Goal: Task Accomplishment & Management: Complete application form

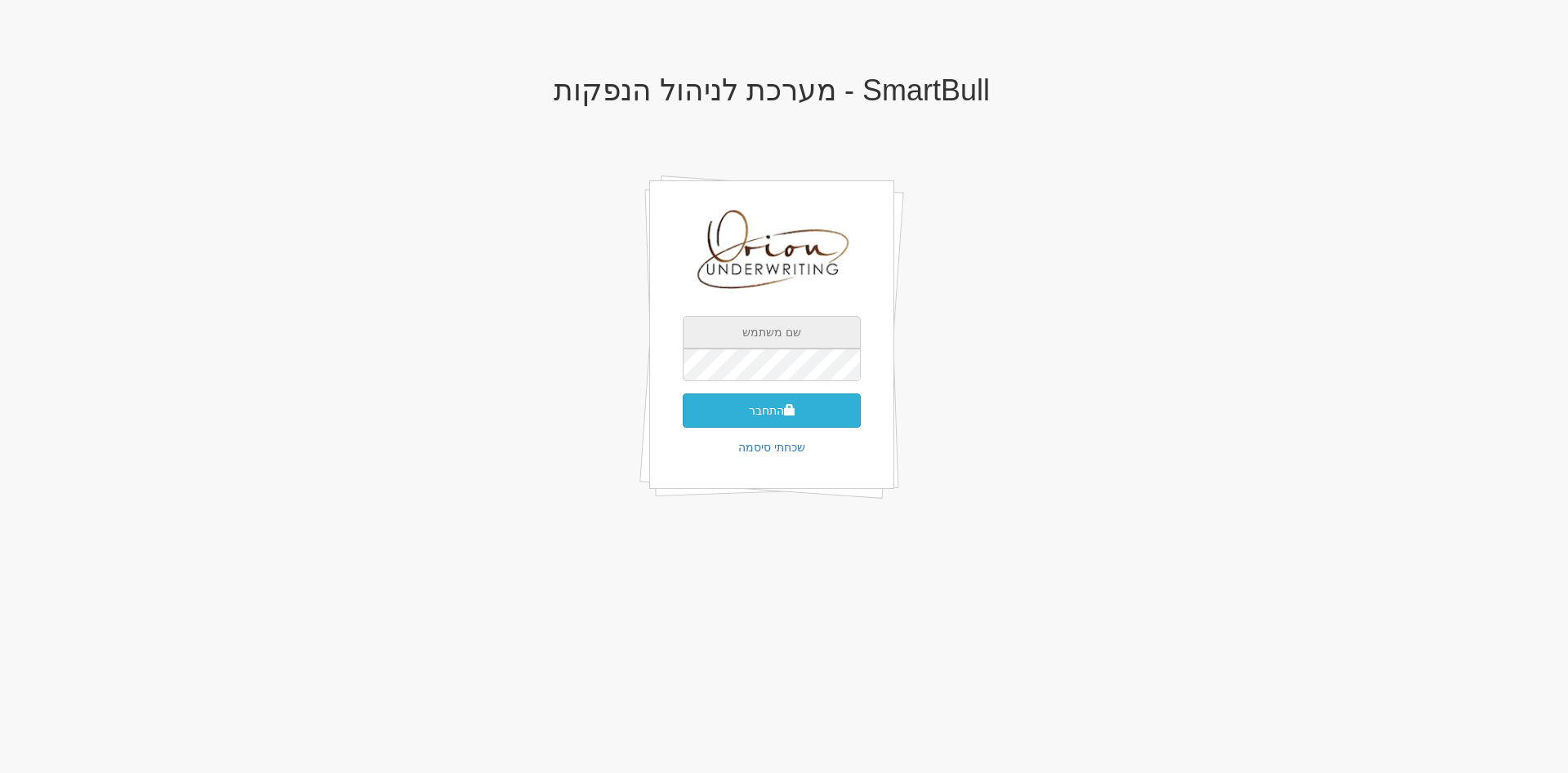
type input "[EMAIL_ADDRESS][DOMAIN_NAME]"
click at [771, 406] on button "התחבר" at bounding box center [772, 410] width 178 height 35
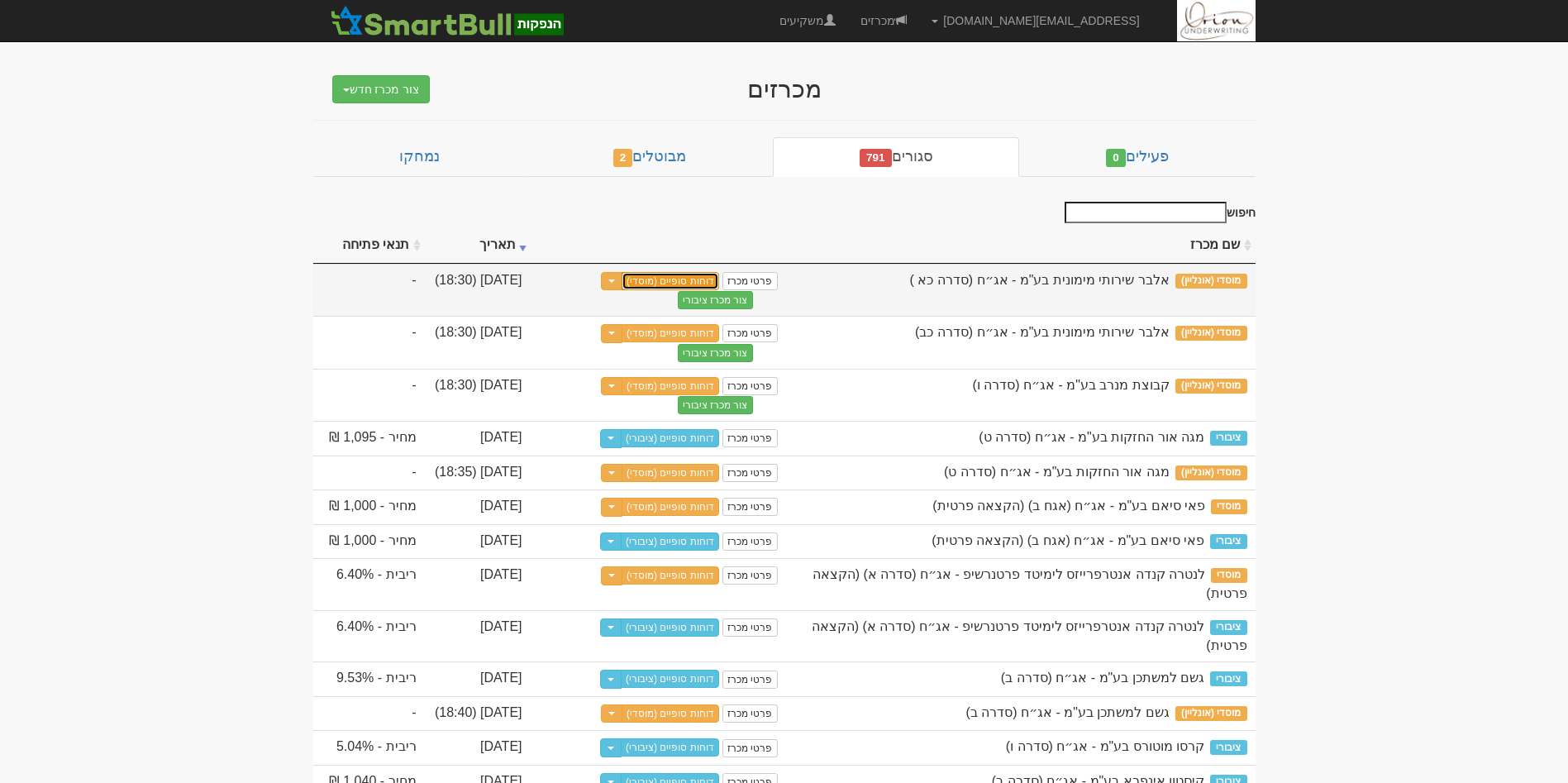
click at [678, 283] on link "דוחות סופיים (מוסדי)" at bounding box center [670, 281] width 98 height 18
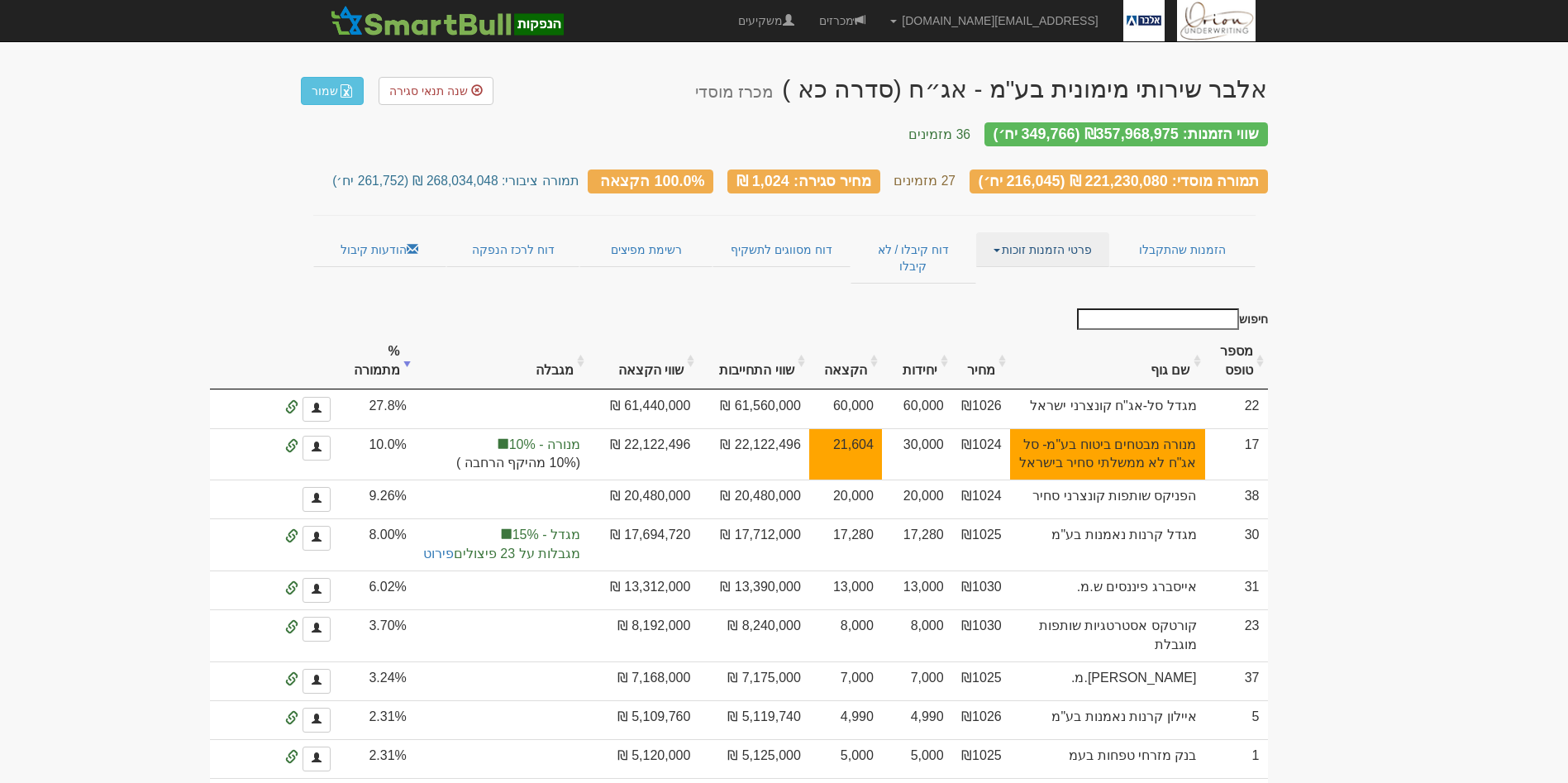
click at [1017, 233] on link "פרטי הזמנות זוכות" at bounding box center [1043, 250] width 133 height 35
click at [1013, 271] on link "אנשי קשר וחשבונות" at bounding box center [1044, 282] width 131 height 22
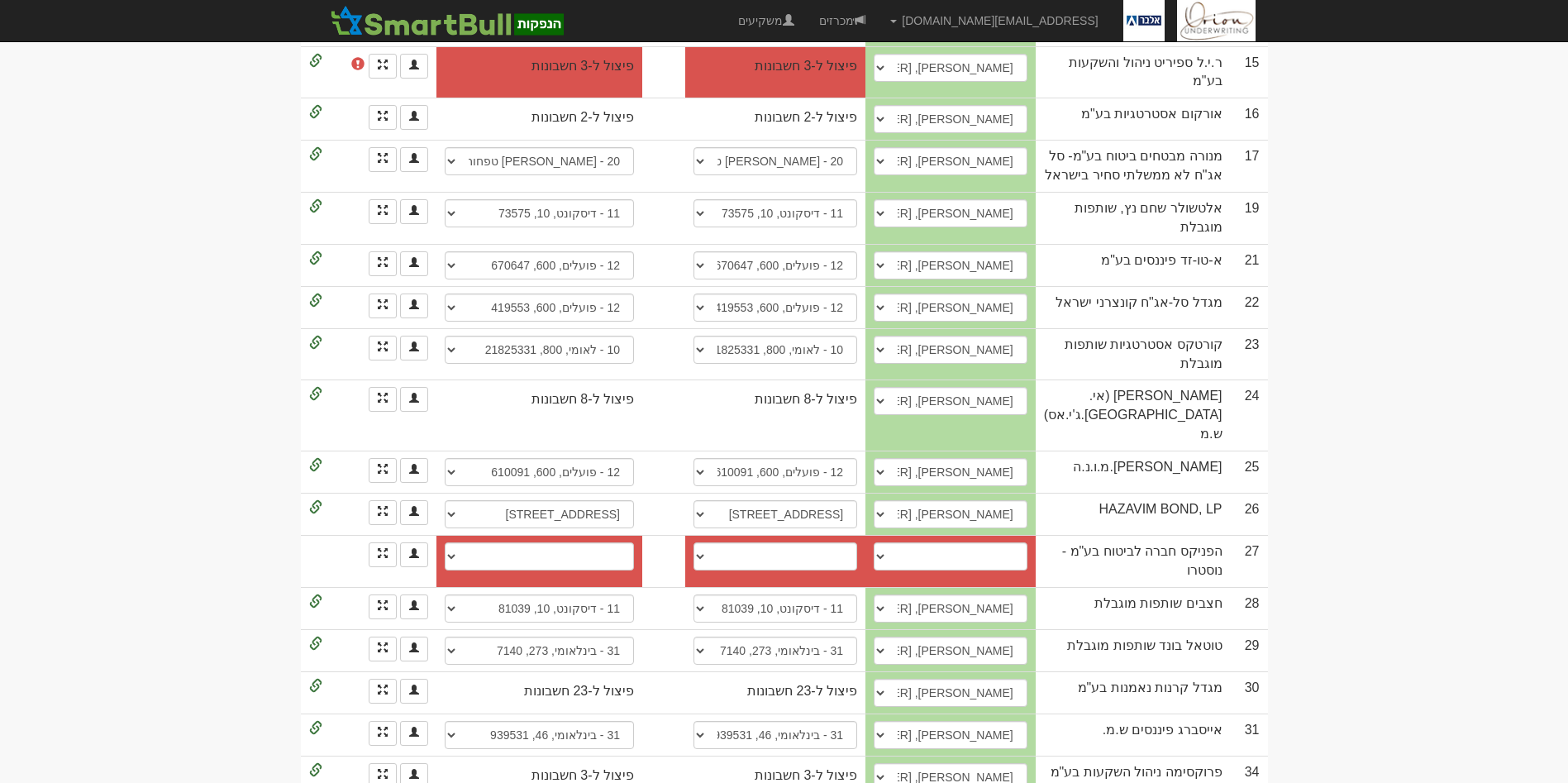
scroll to position [781, 0]
click at [1023, 534] on td "יהודה אינדיג, 052-6835662, yehudai@fnx.co.il דן קרנר, 0546960420, dank2@fnx.co.…" at bounding box center [950, 560] width 171 height 52
click at [1012, 541] on select "יהודה אינדיג, 052-6835662, yehudai@fnx.co.il דן קרנר, 0546960420, dank2@fnx.co.…" at bounding box center [950, 555] width 153 height 28
select select "685016e637c9aed9b43496af"
click at [889, 541] on select "יהודה אינדיג, 052-6835662, yehudai@fnx.co.il דן קרנר, 0546960420, dank2@fnx.co.…" at bounding box center [950, 555] width 153 height 28
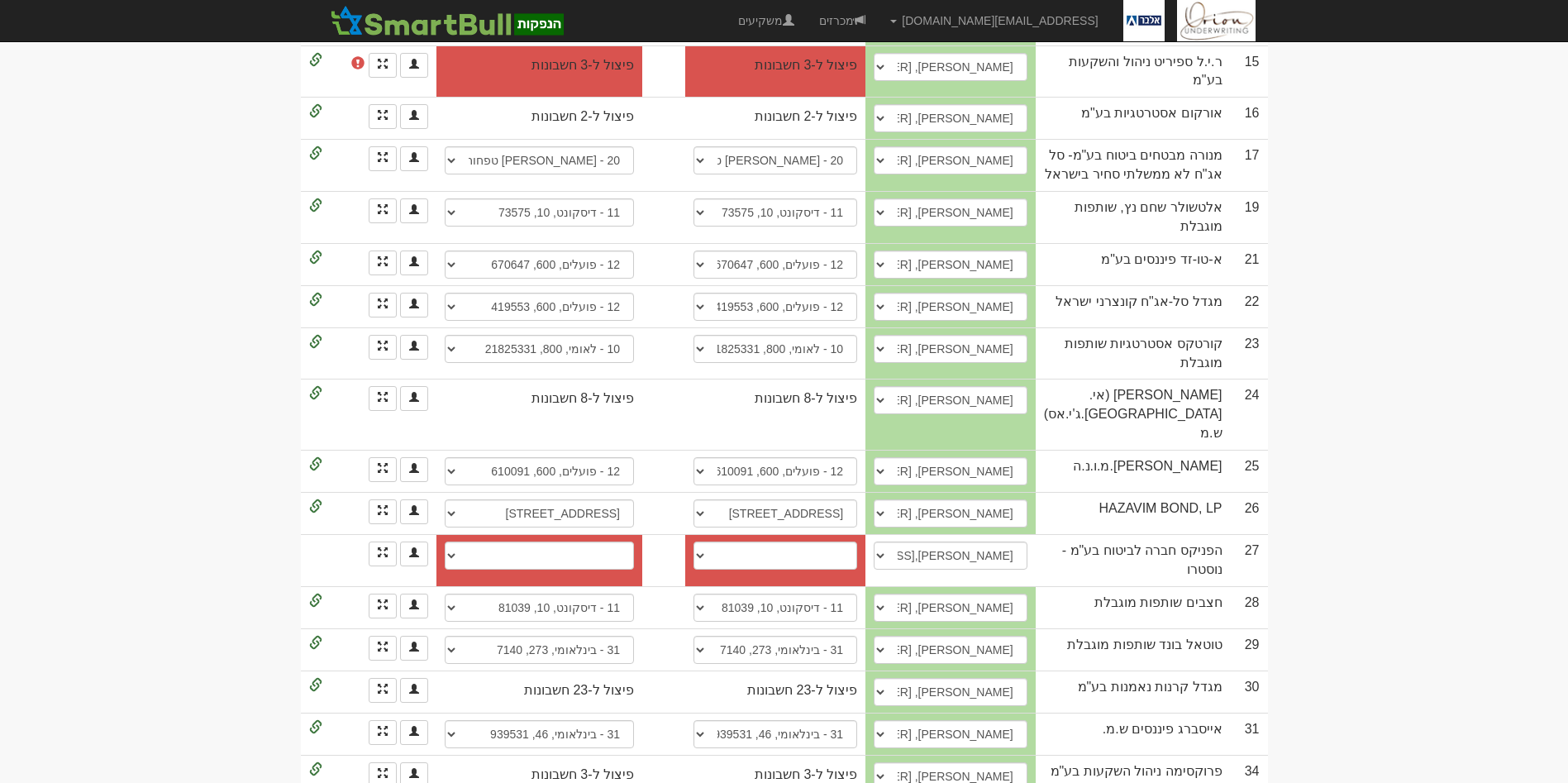
click at [1351, 382] on body "hanpaka@orion-uw.com הגדרות חשבונות הנפקה תבניות הודעות קיבול" at bounding box center [784, 80] width 1568 height 1723
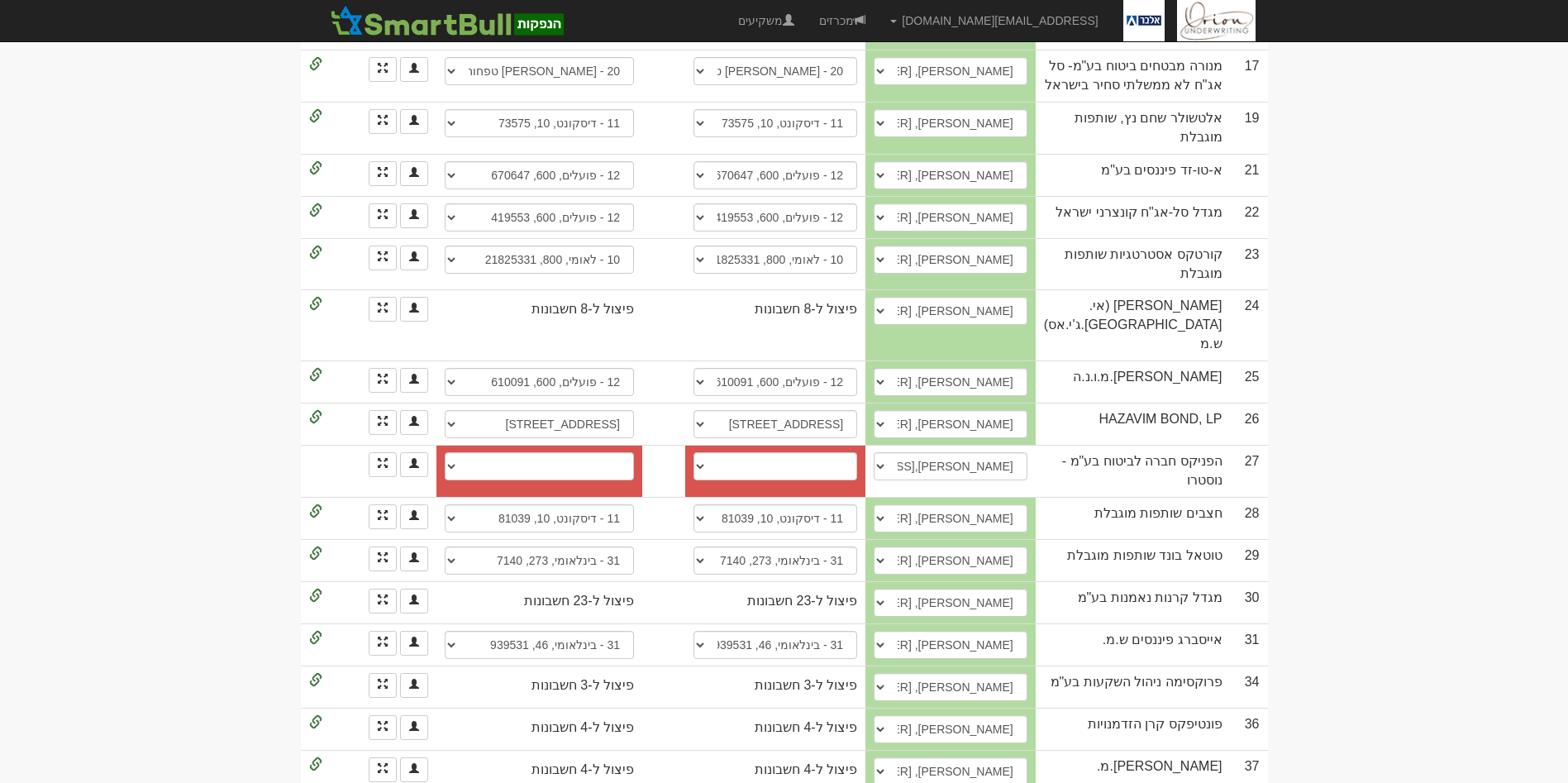
select select "61004c3adaf0470004fa98da"
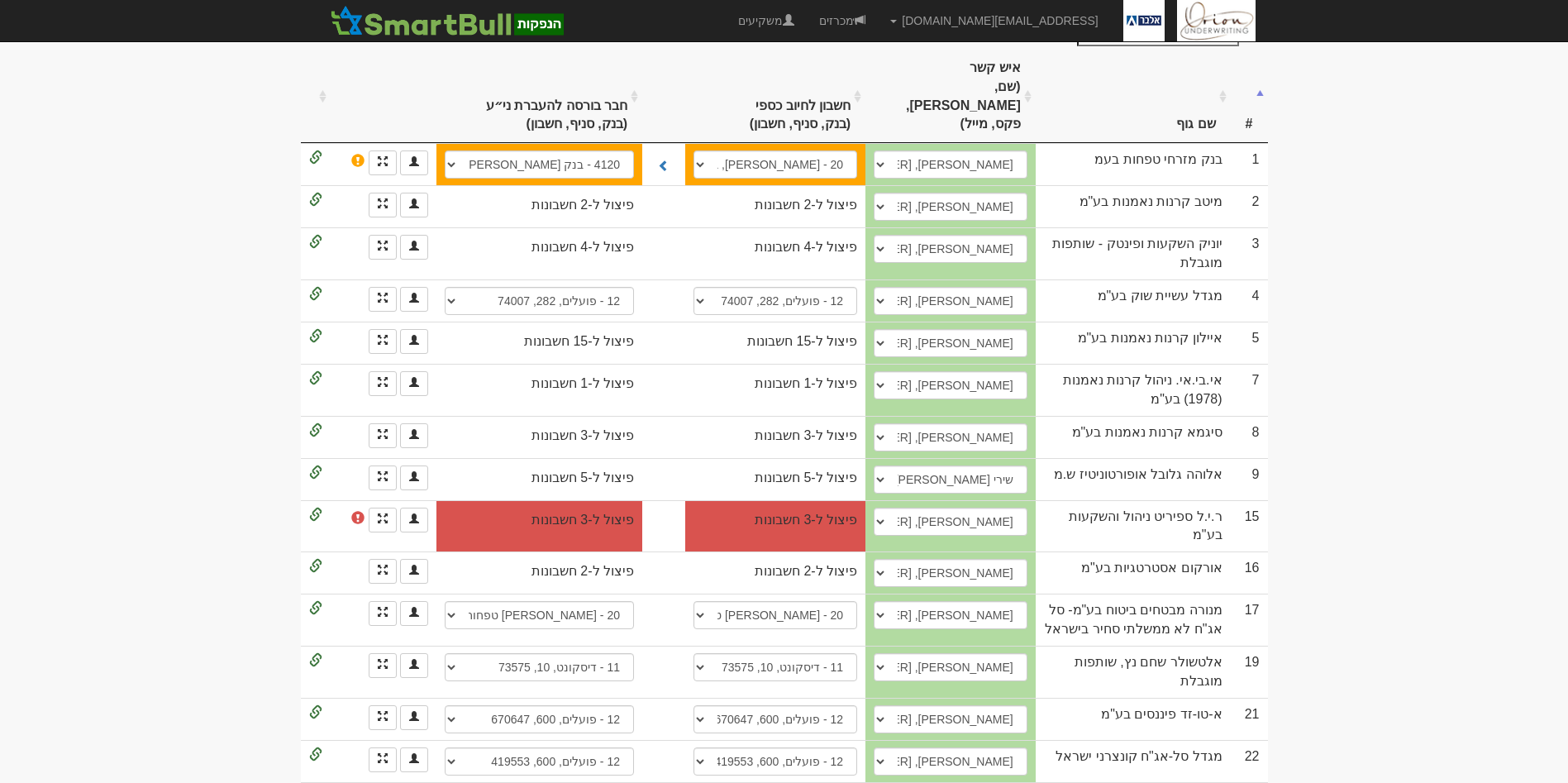
scroll to position [0, 0]
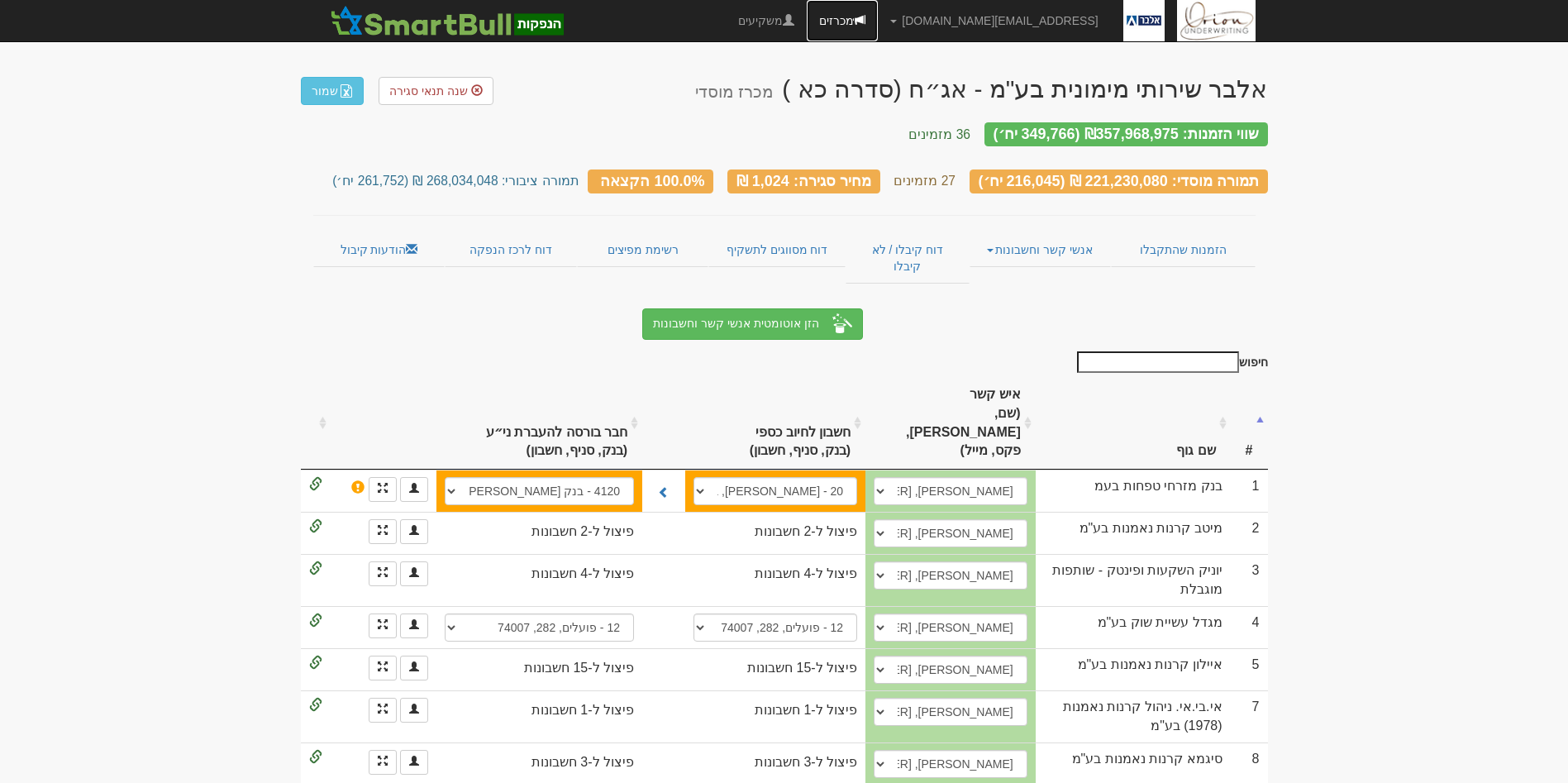
click at [878, 12] on link "מכרזים" at bounding box center [842, 21] width 71 height 41
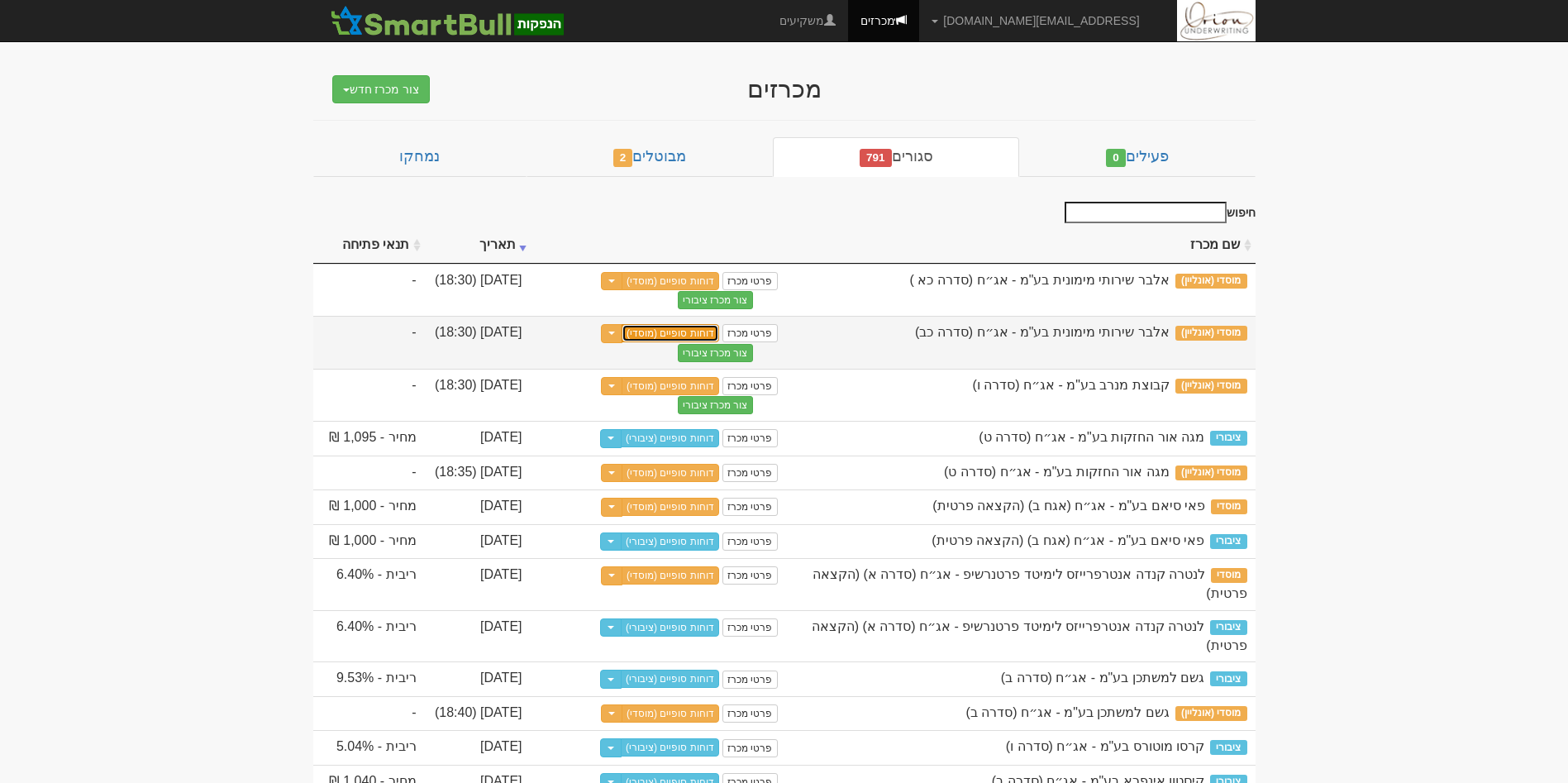
click at [698, 331] on link "דוחות סופיים (מוסדי)" at bounding box center [670, 333] width 98 height 18
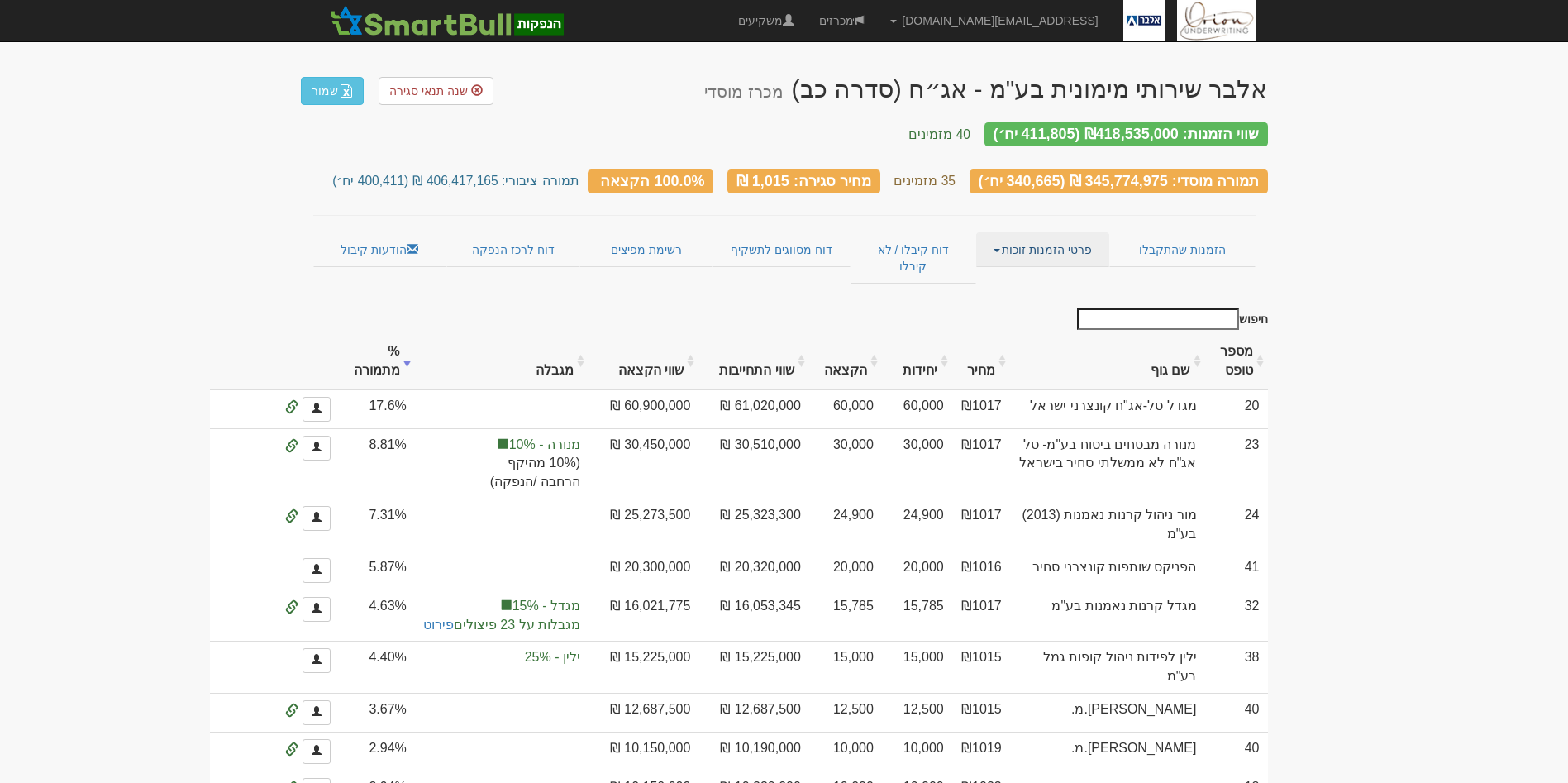
click at [1026, 236] on link "פרטי הזמנות זוכות" at bounding box center [1043, 250] width 133 height 35
click at [1026, 271] on link "אנשי קשר וחשבונות" at bounding box center [1044, 282] width 131 height 22
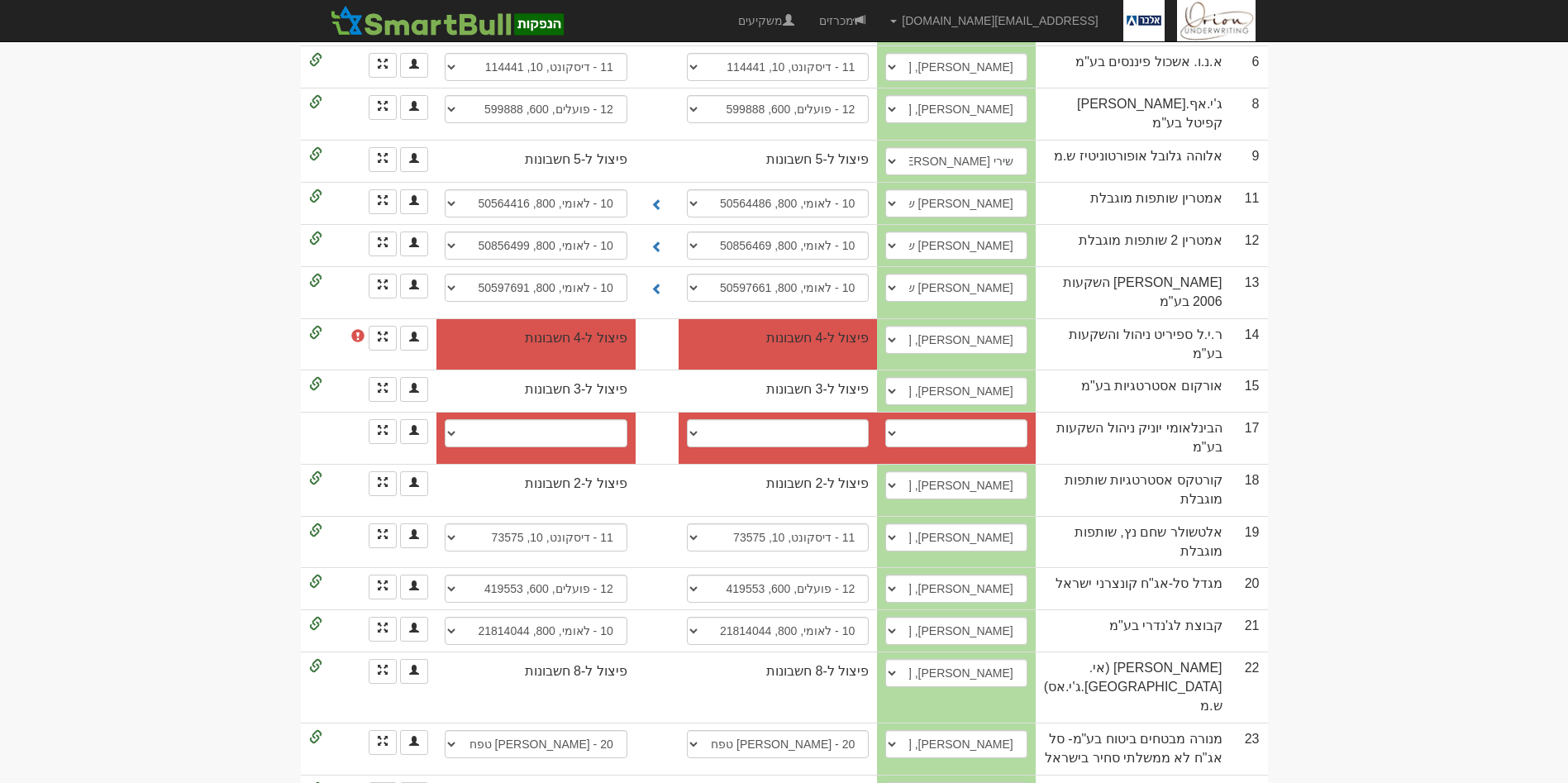
scroll to position [665, 0]
click at [1014, 418] on select "[PERSON_NAME], 0544271508, [EMAIL_ADDRESS][DOMAIN_NAME] [PERSON_NAME], 05235324…" at bounding box center [956, 432] width 142 height 28
click at [1343, 290] on body "[EMAIL_ADDRESS][DOMAIN_NAME] הגדרות חשבונות הנפקה תבניות הודעות קיבול" at bounding box center [784, 398] width 1568 height 2127
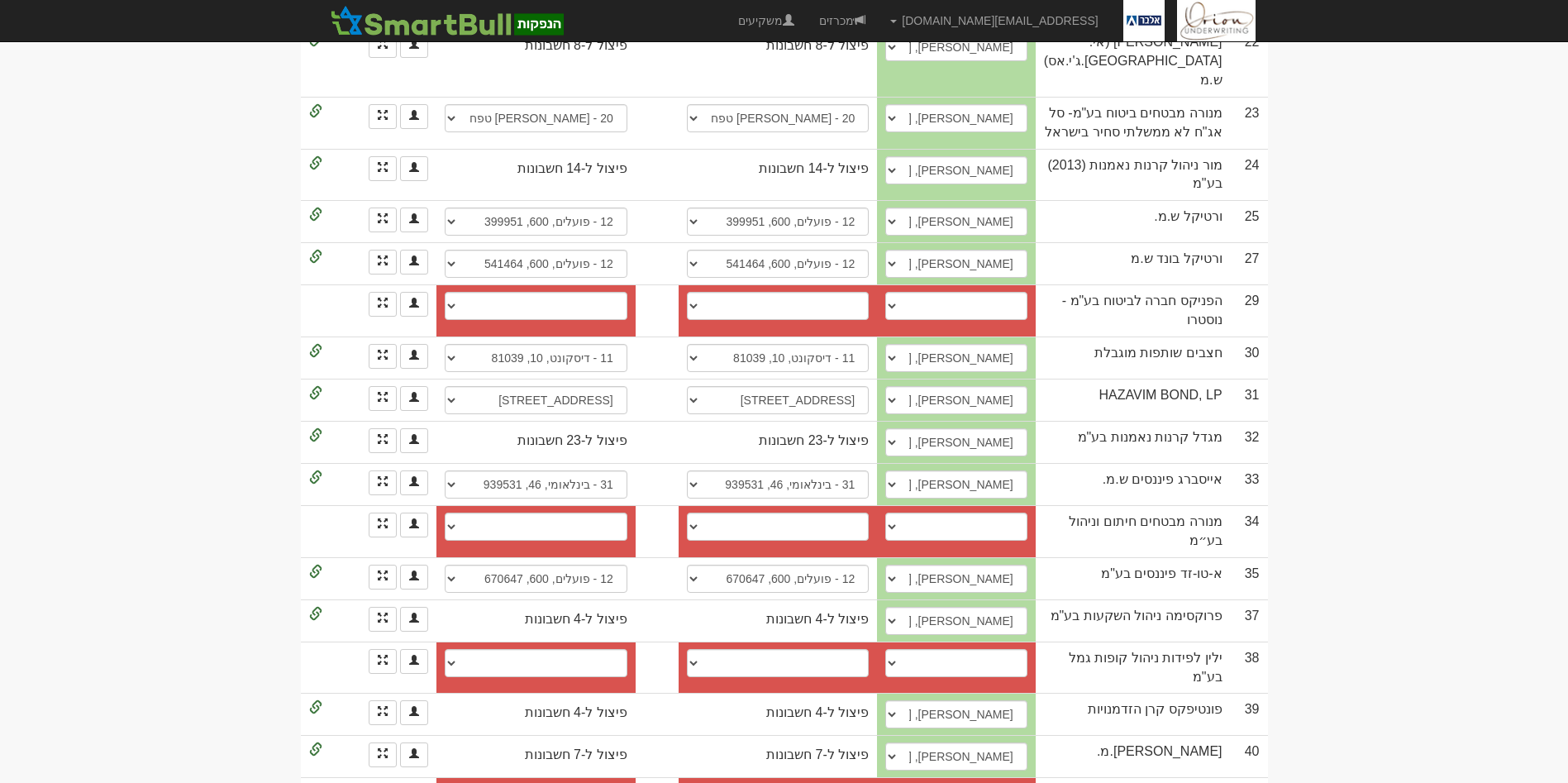
scroll to position [1315, 0]
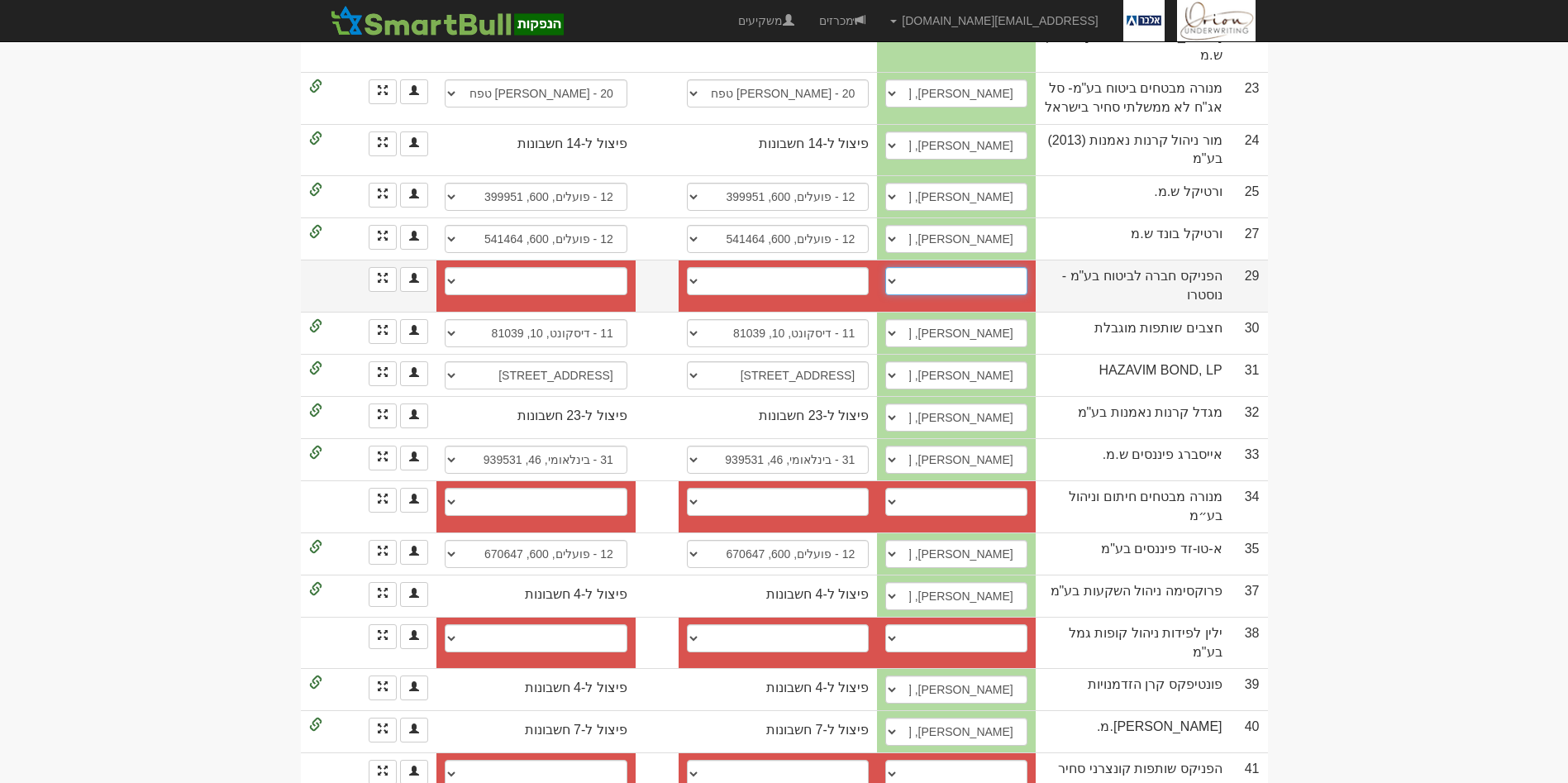
click at [1001, 268] on select "[PERSON_NAME], 052-6835662, [EMAIL_ADDRESS][DOMAIN_NAME] [PERSON_NAME], 0546960…" at bounding box center [956, 281] width 142 height 28
select select "685016e637c9aed9b43496af"
click at [919, 268] on select "[PERSON_NAME], 052-6835662, [EMAIL_ADDRESS][DOMAIN_NAME] [PERSON_NAME], 0546960…" at bounding box center [956, 281] width 142 height 28
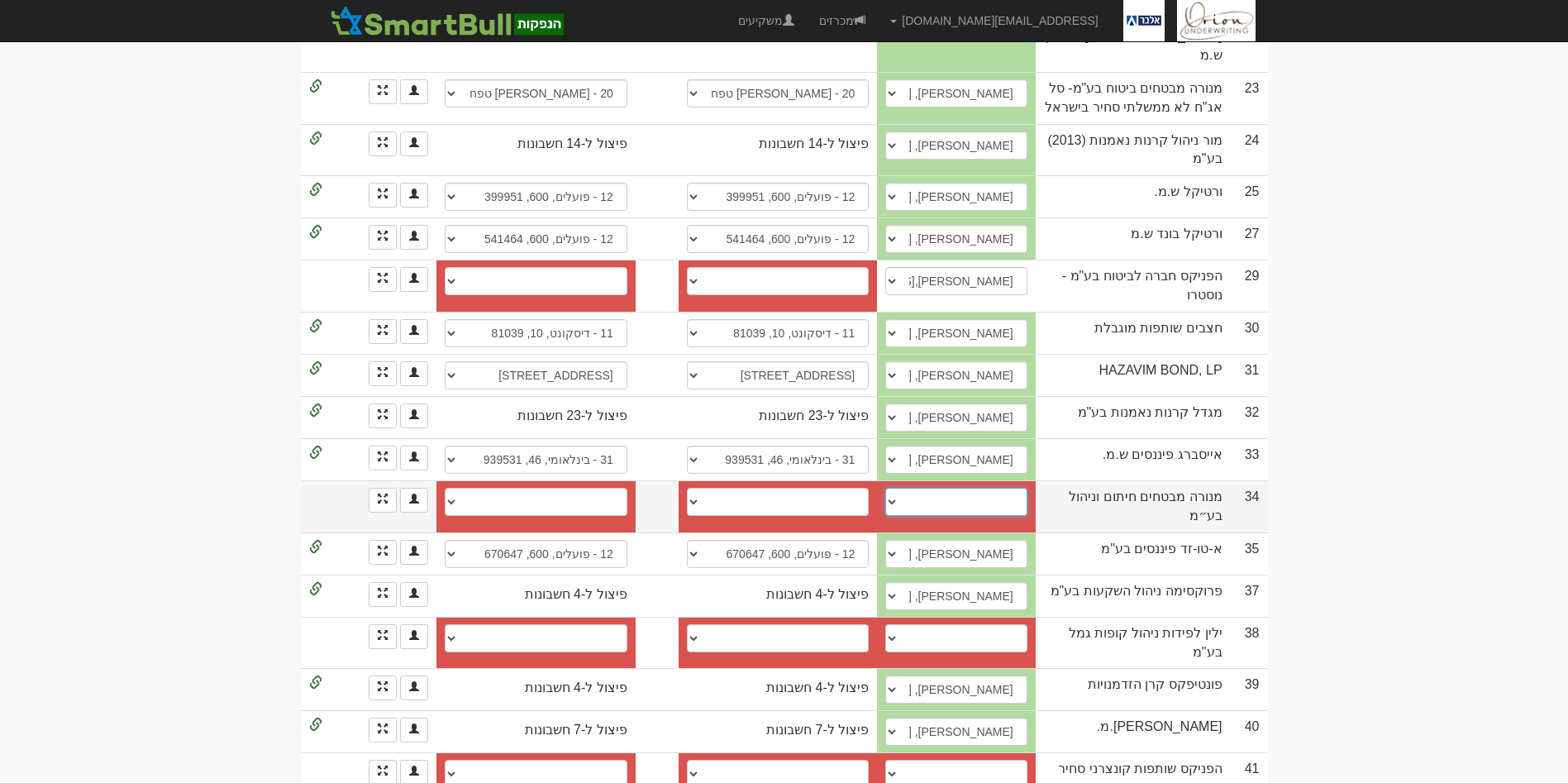
click at [1011, 488] on select "[PERSON_NAME], 054-7107599, [US_EMPLOYER_IDENTIFICATION_NUMBER], [EMAIL_ADDRESS…" at bounding box center [956, 501] width 142 height 28
select select "578280b2d4cd1e11006dff52"
click at [919, 488] on select "[PERSON_NAME], 054-7107599, [US_EMPLOYER_IDENTIFICATION_NUMBER], [EMAIL_ADDRESS…" at bounding box center [956, 501] width 142 height 28
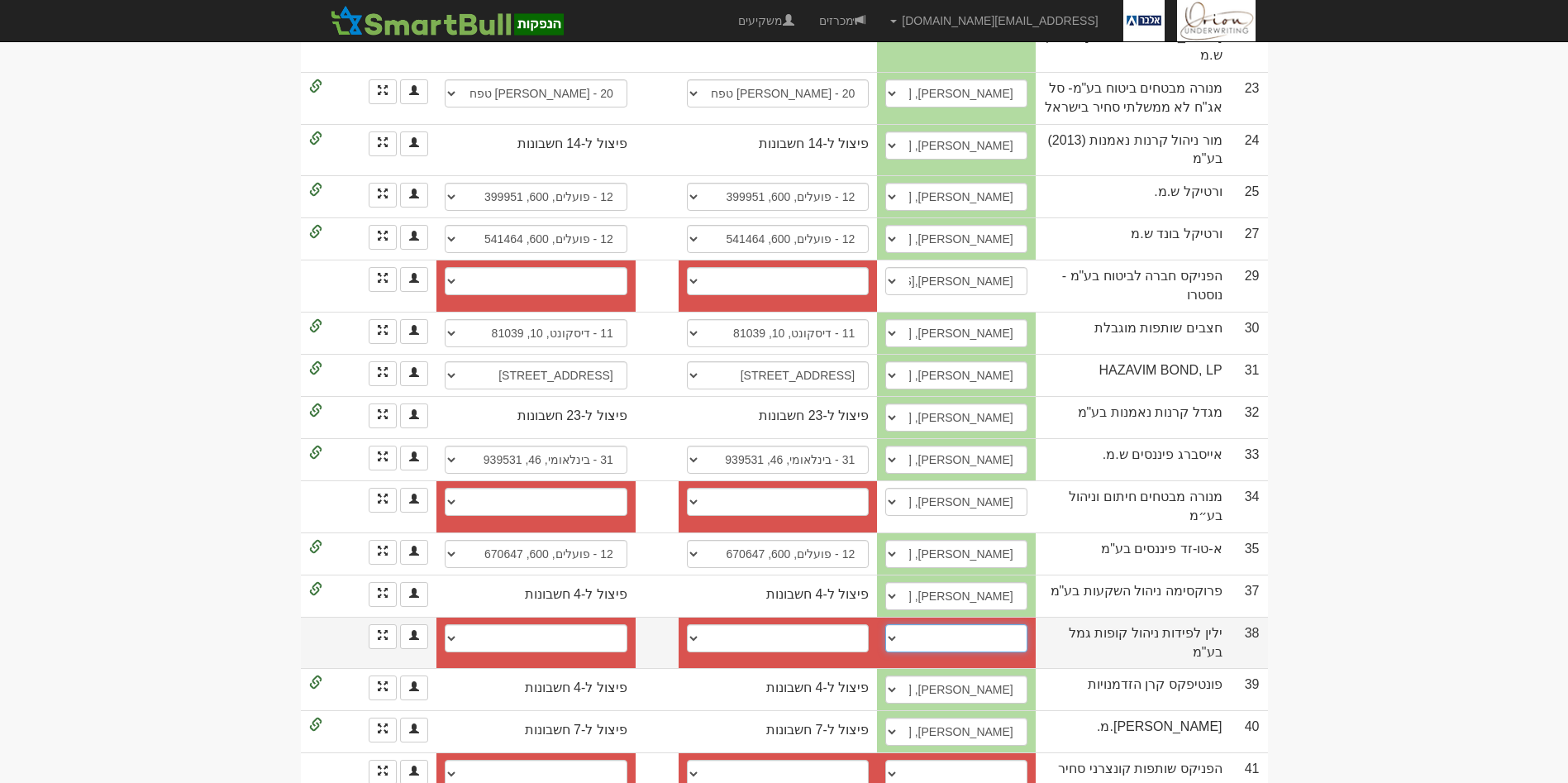
click at [1014, 624] on select "[PERSON_NAME], 050-8781082, [EMAIL_ADDRESS][DOMAIN_NAME] [PERSON_NAME]/ [PERSON…" at bounding box center [956, 638] width 142 height 28
select select "667af116383d43f86f8d24a4"
click at [919, 624] on select "[PERSON_NAME], 050-8781082, [EMAIL_ADDRESS][DOMAIN_NAME] [PERSON_NAME]/ [PERSON…" at bounding box center [956, 638] width 142 height 28
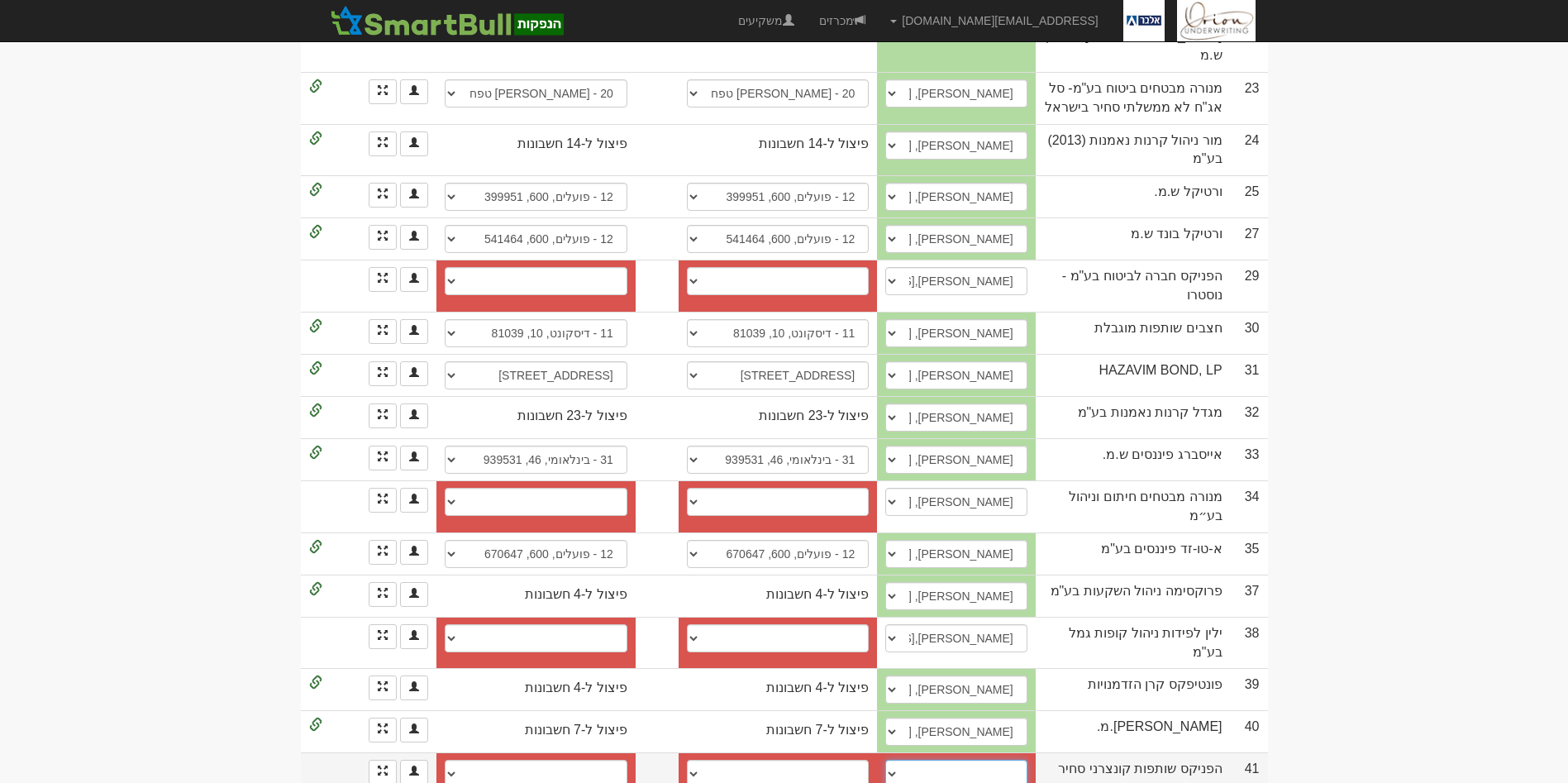
click at [1021, 760] on select "[PERSON_NAME], [EMAIL_ADDRESS][DOMAIN_NAME] [PERSON_NAME], [PERSON_NAME][EMAIL_…" at bounding box center [956, 773] width 142 height 28
select select "61004c3adaf0470004fa98da"
click at [919, 760] on select "[PERSON_NAME], [EMAIL_ADDRESS][DOMAIN_NAME] [PERSON_NAME], [PERSON_NAME][EMAIL_…" at bounding box center [956, 773] width 142 height 28
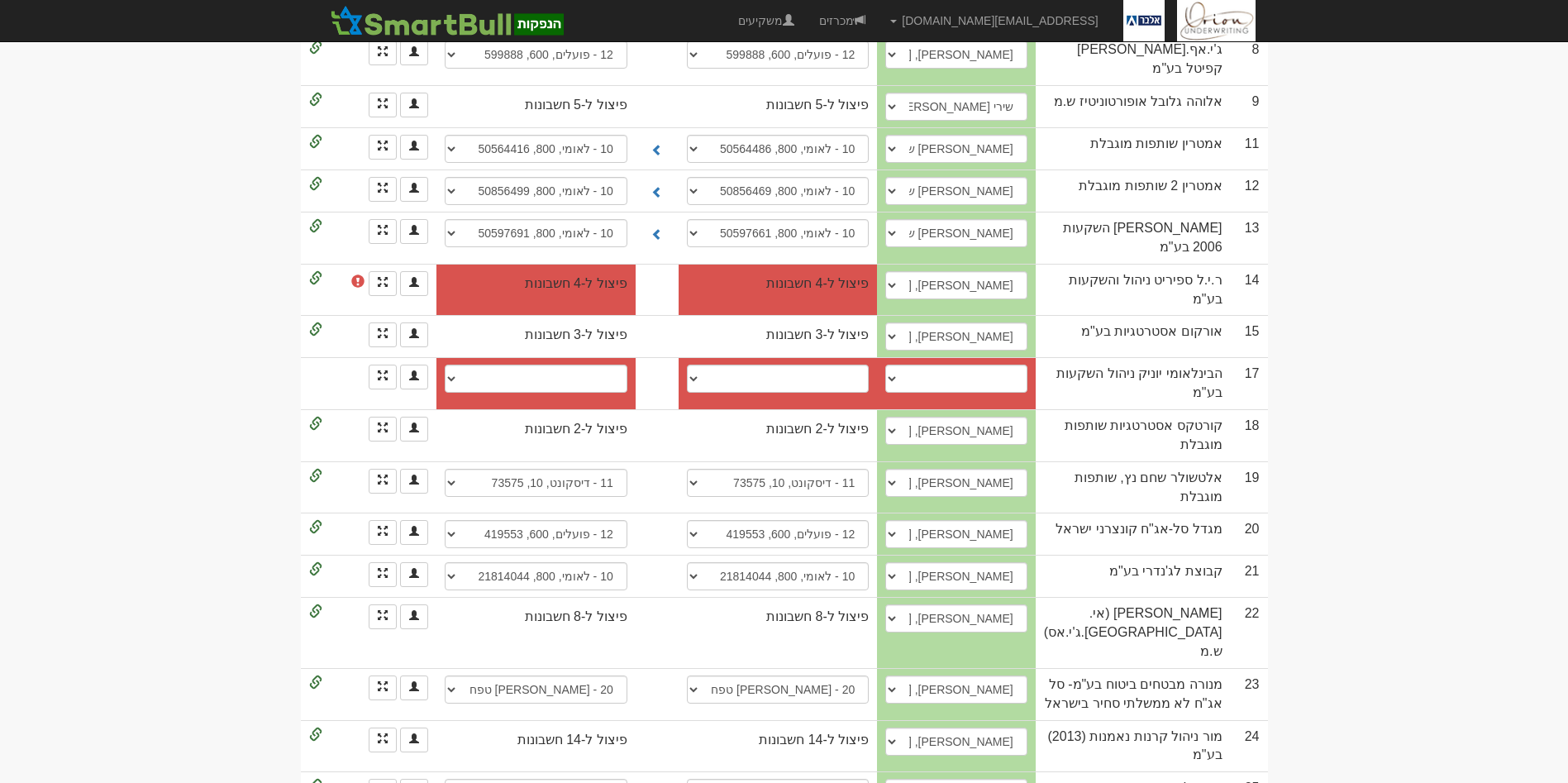
scroll to position [717, 0]
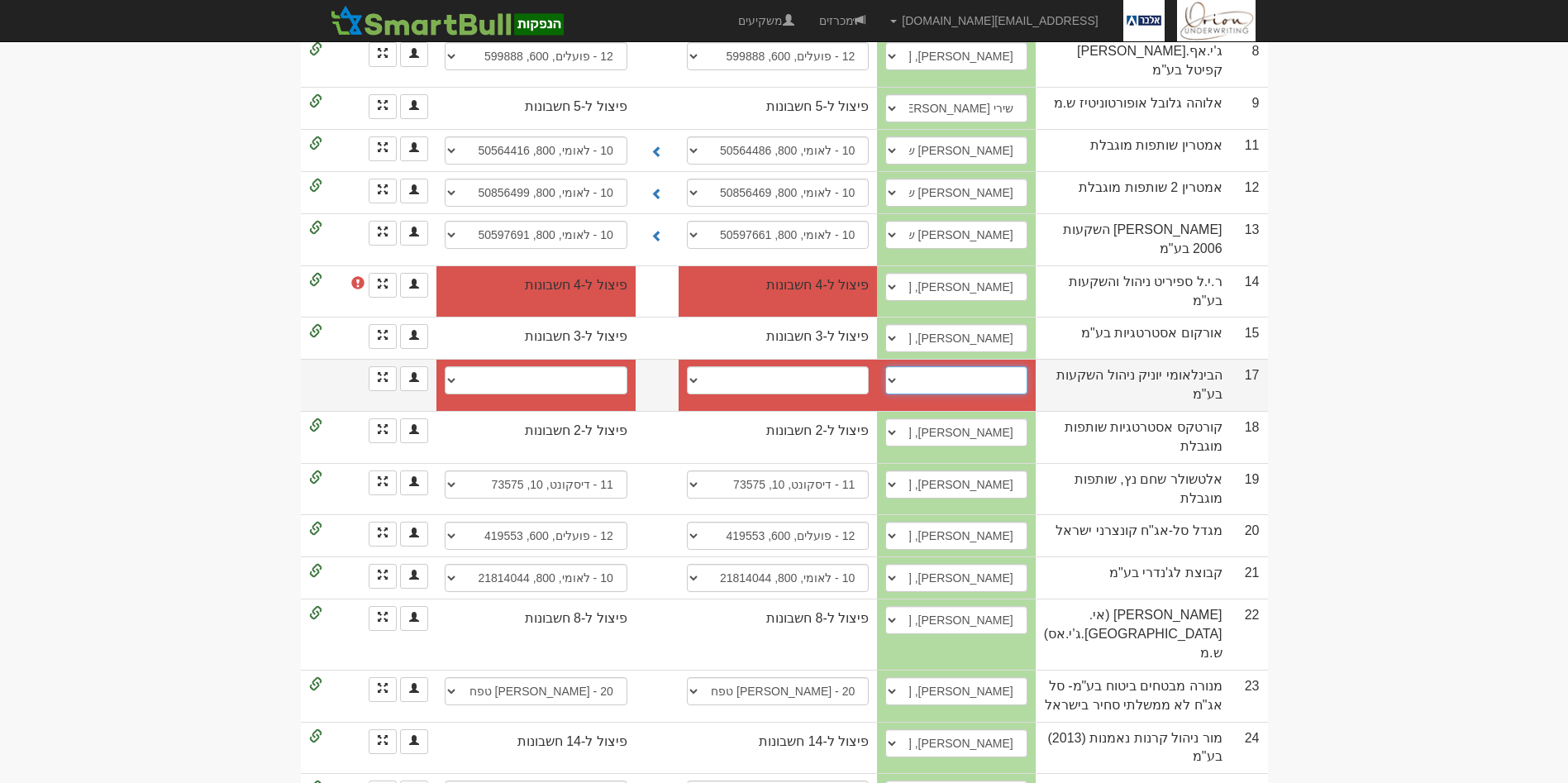
click at [1010, 366] on select "[PERSON_NAME], 0544271508, [EMAIL_ADDRESS][DOMAIN_NAME] [PERSON_NAME], 05235324…" at bounding box center [956, 380] width 142 height 28
select select "new_contact"
click at [929, 366] on select "[PERSON_NAME], 0544271508, [EMAIL_ADDRESS][DOMAIN_NAME] [PERSON_NAME], 05235324…" at bounding box center [956, 380] width 142 height 28
select select
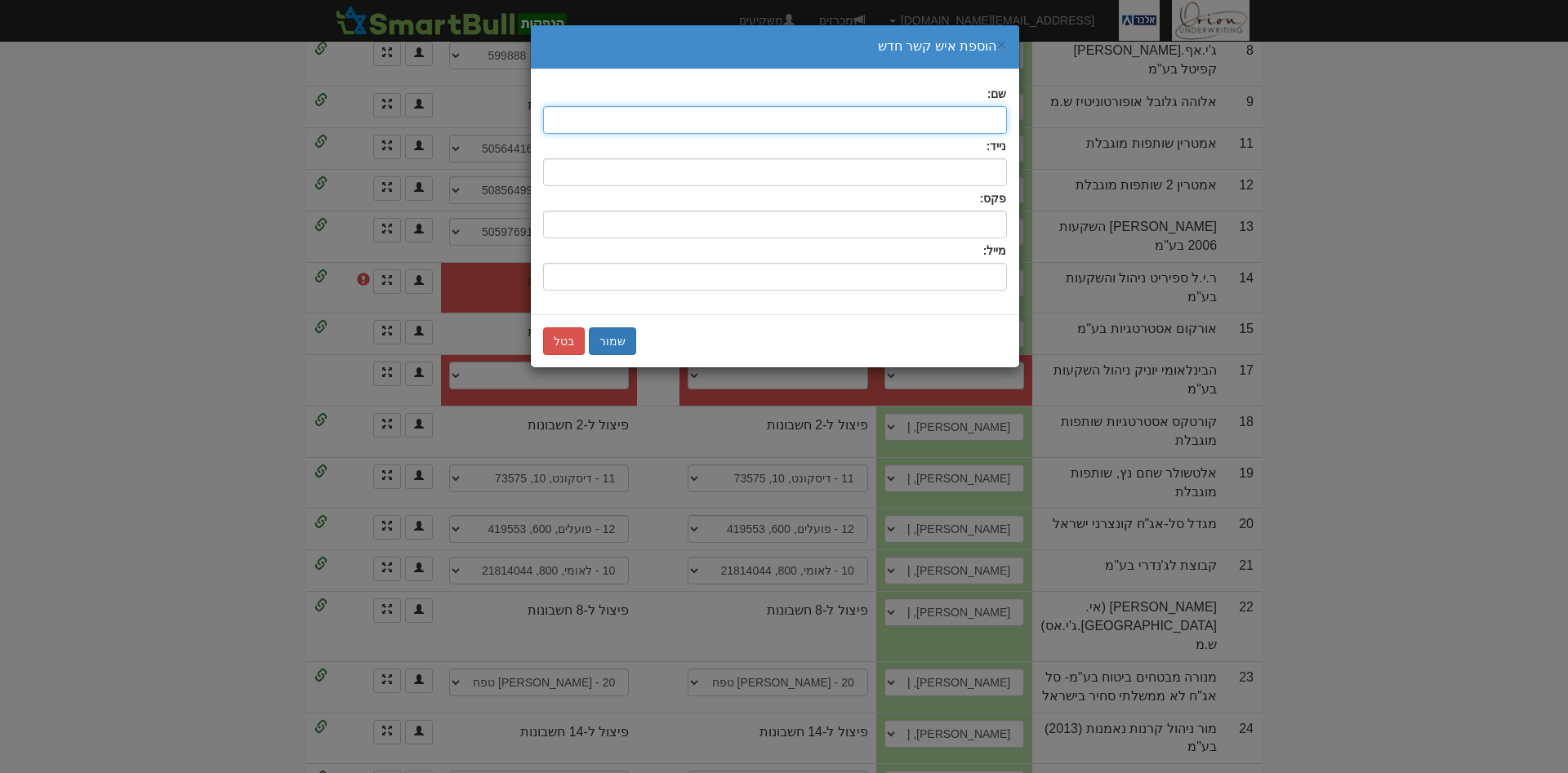
click at [962, 130] on input "text" at bounding box center [775, 120] width 464 height 27
type input "איתי"
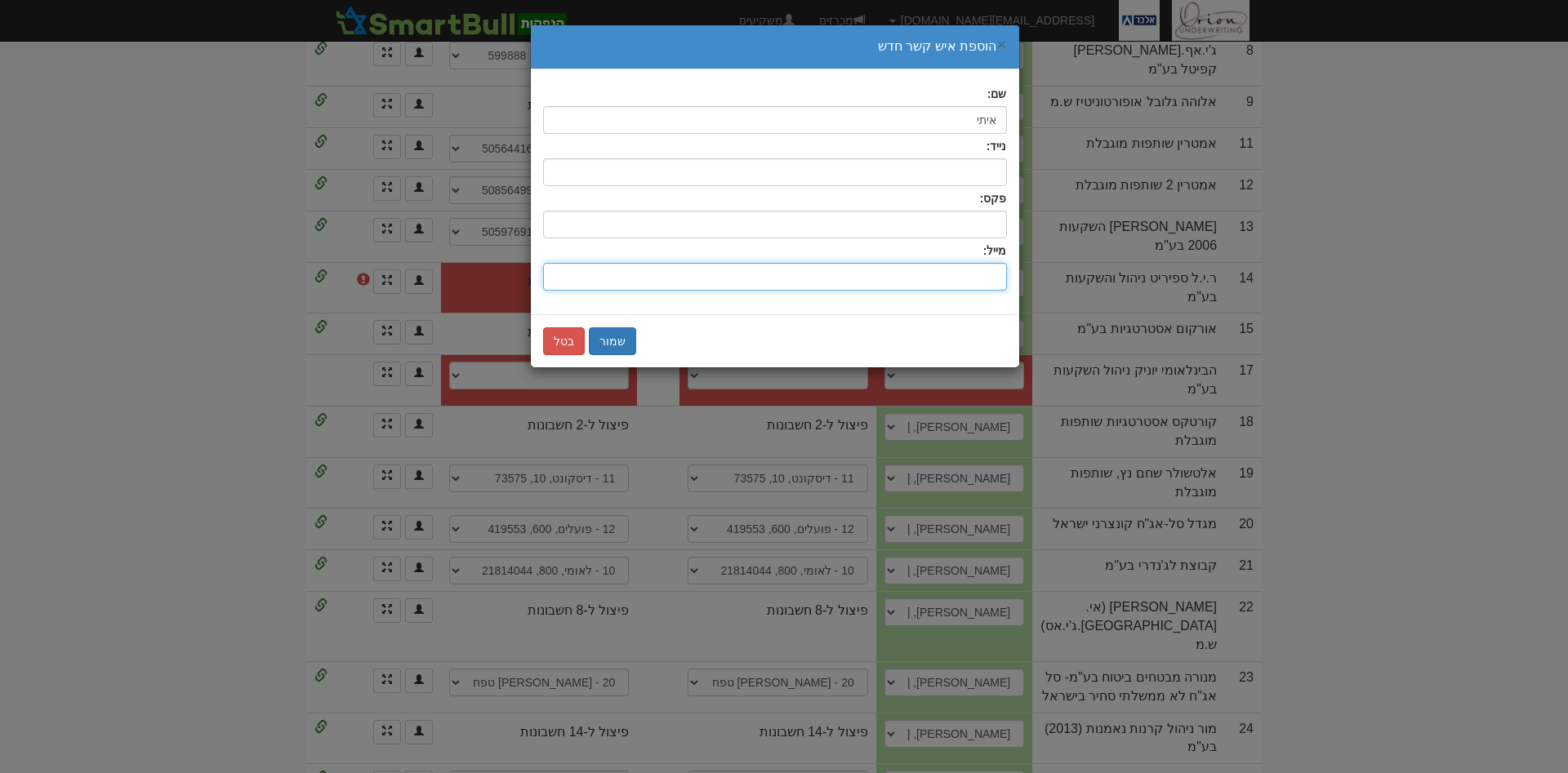
click at [953, 269] on input "שם:" at bounding box center [775, 277] width 464 height 27
type input "צ"
type input "[EMAIL_ADDRESS][DOMAIN_NAME]"
click at [613, 344] on button "שמור" at bounding box center [612, 340] width 47 height 27
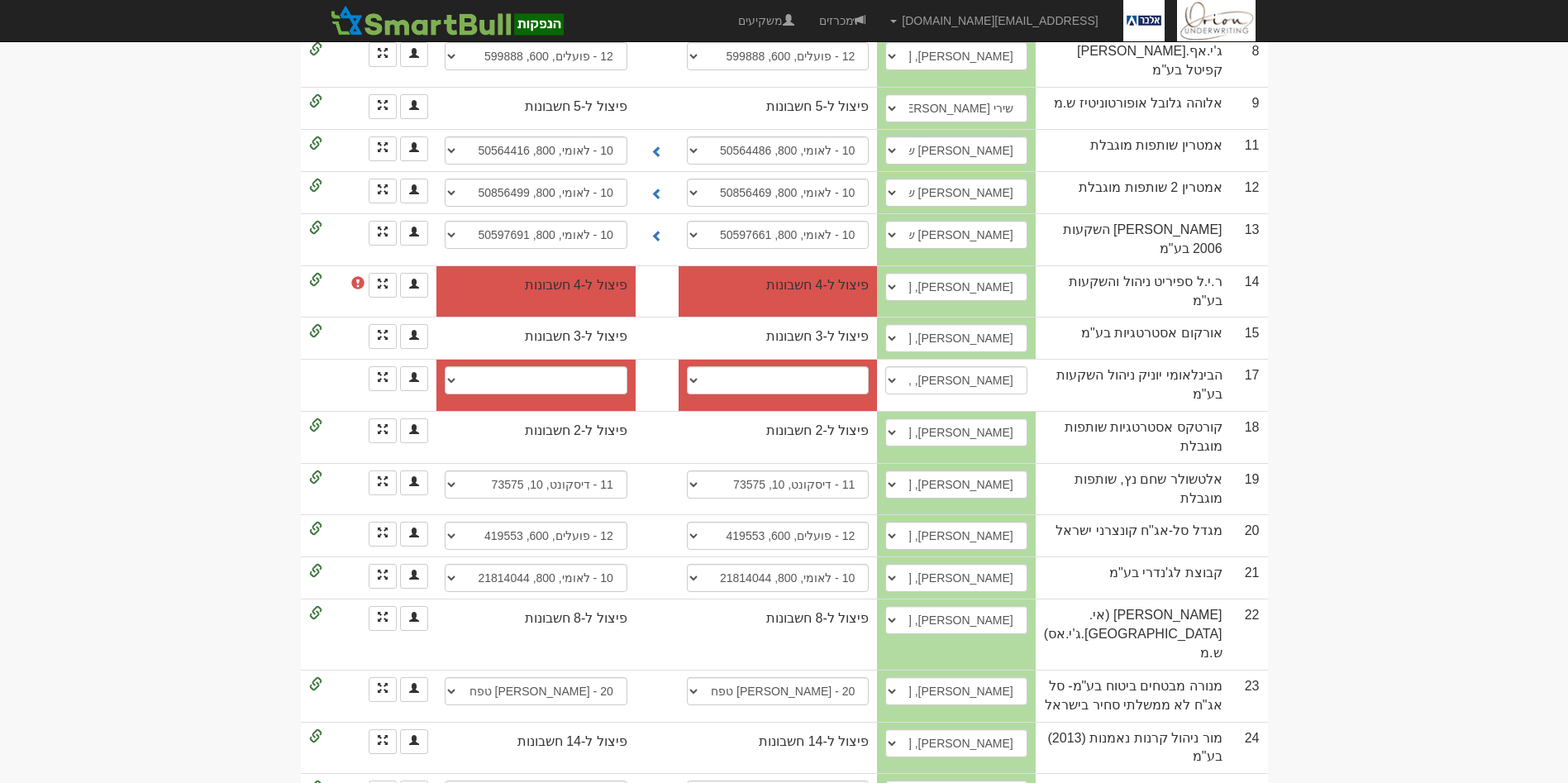
scroll to position [0, 0]
